Goal: Task Accomplishment & Management: Manage account settings

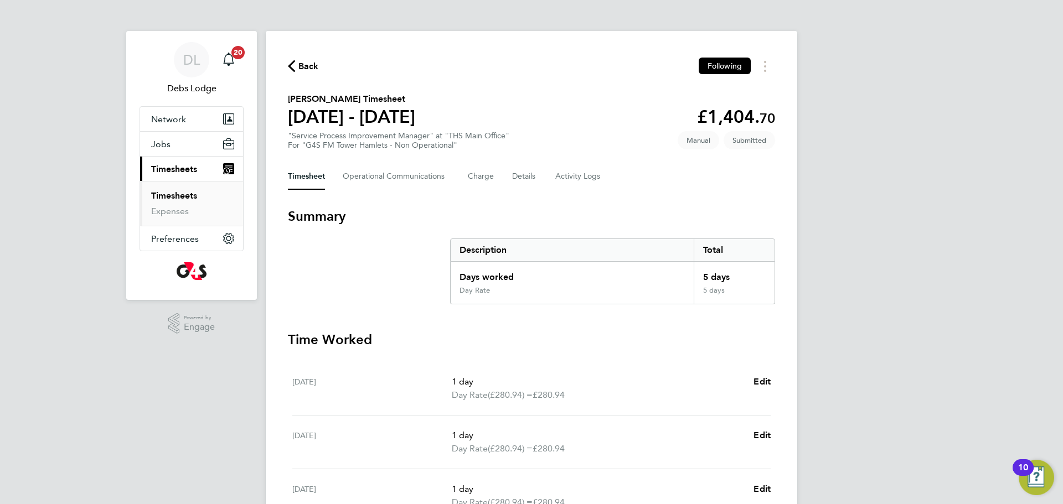
scroll to position [32, 0]
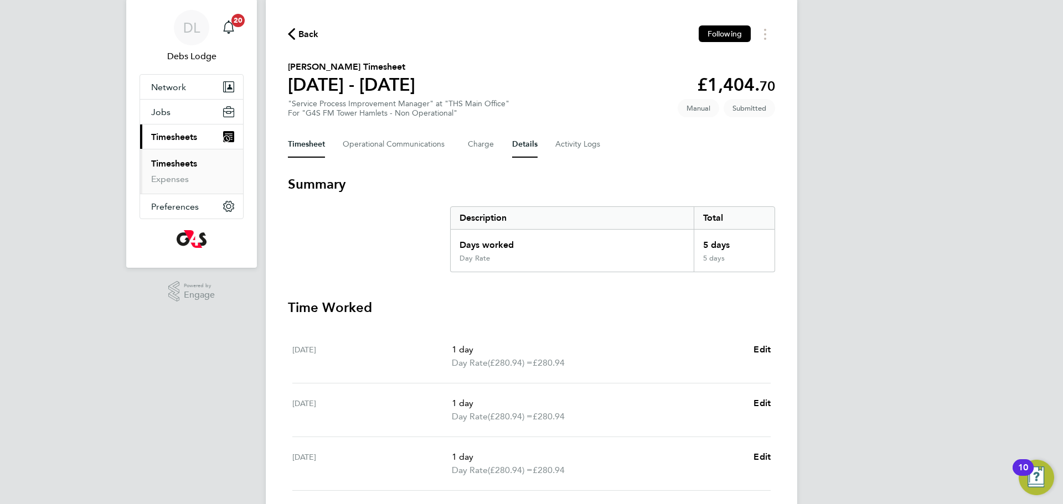
click at [518, 142] on button "Details" at bounding box center [524, 144] width 25 height 27
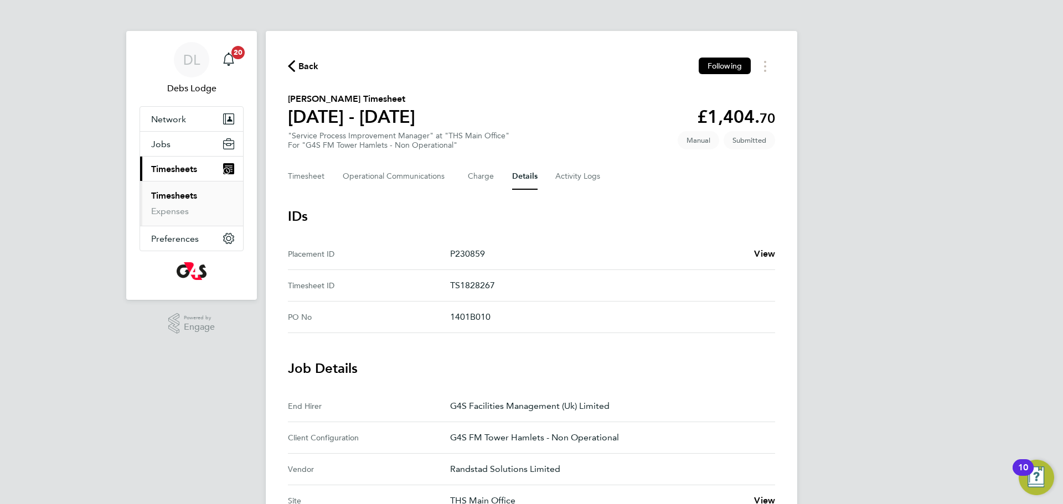
click at [473, 283] on p "TS1828267" at bounding box center [608, 285] width 316 height 13
copy p "TS1828267"
click at [309, 177] on button "Timesheet" at bounding box center [306, 176] width 37 height 27
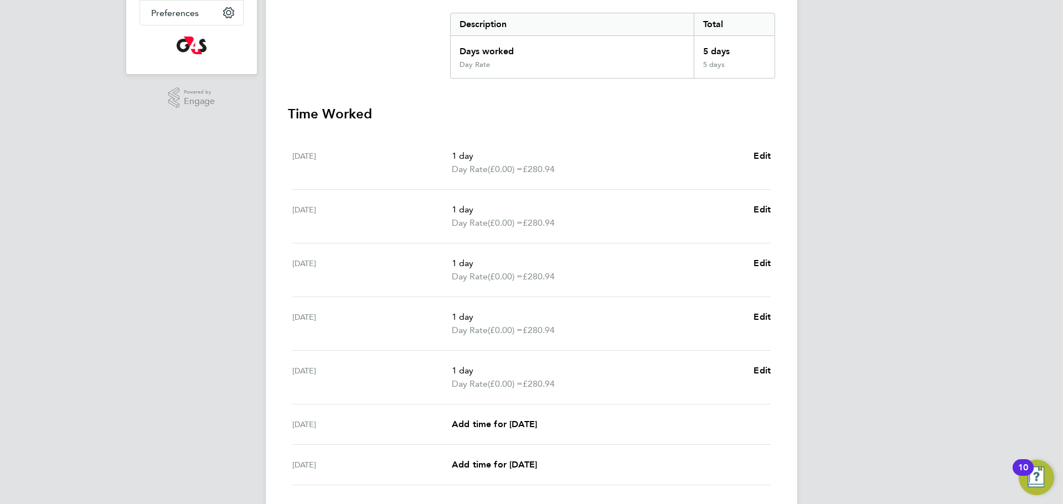
scroll to position [305, 0]
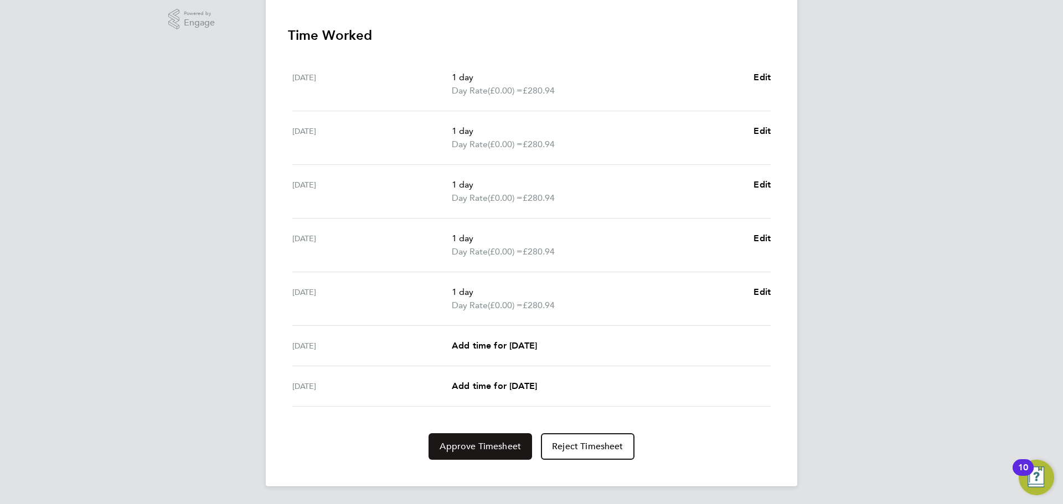
click at [483, 451] on span "Approve Timesheet" at bounding box center [480, 446] width 81 height 11
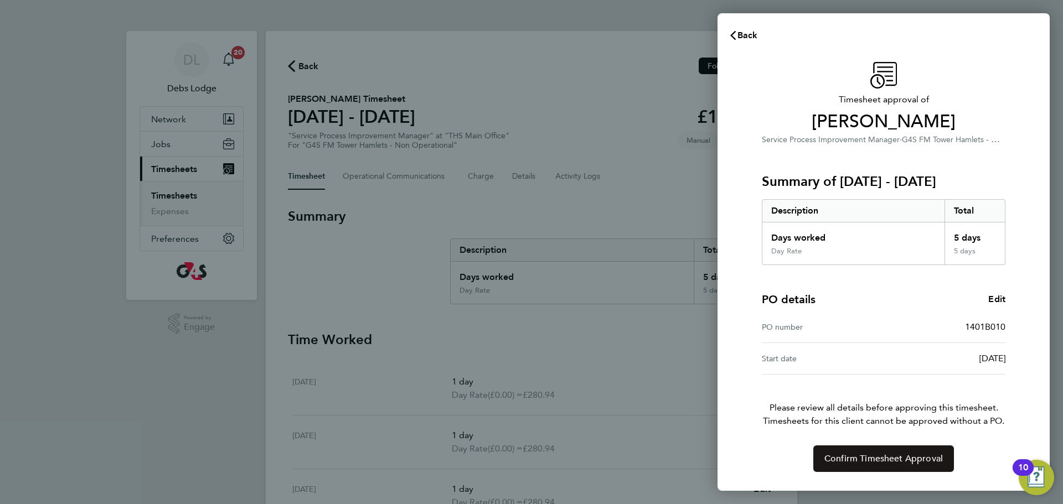
click at [876, 458] on span "Confirm Timesheet Approval" at bounding box center [883, 458] width 118 height 11
